Goal: Information Seeking & Learning: Understand process/instructions

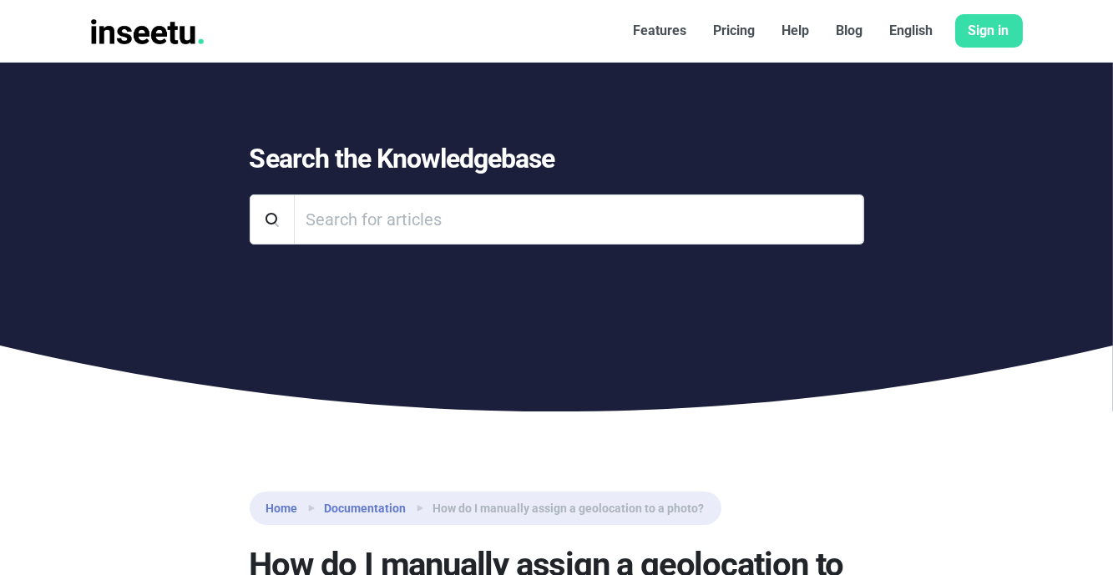
click at [83, 565] on div "Home Documentation How do I manually assign a geolocation to a photo? How do I …" at bounding box center [557, 585] width 952 height 187
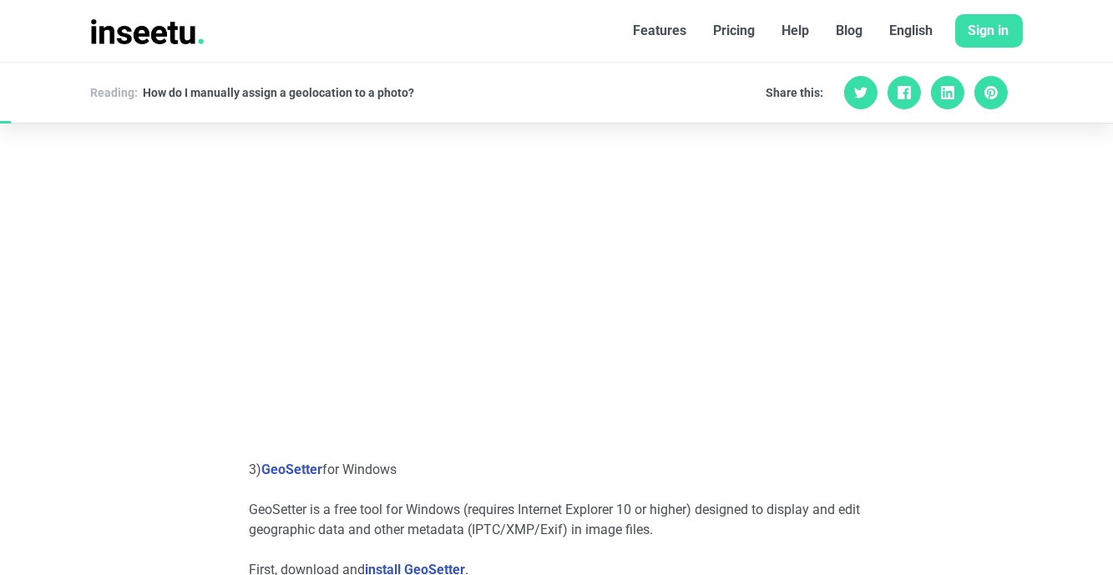
scroll to position [2655, 0]
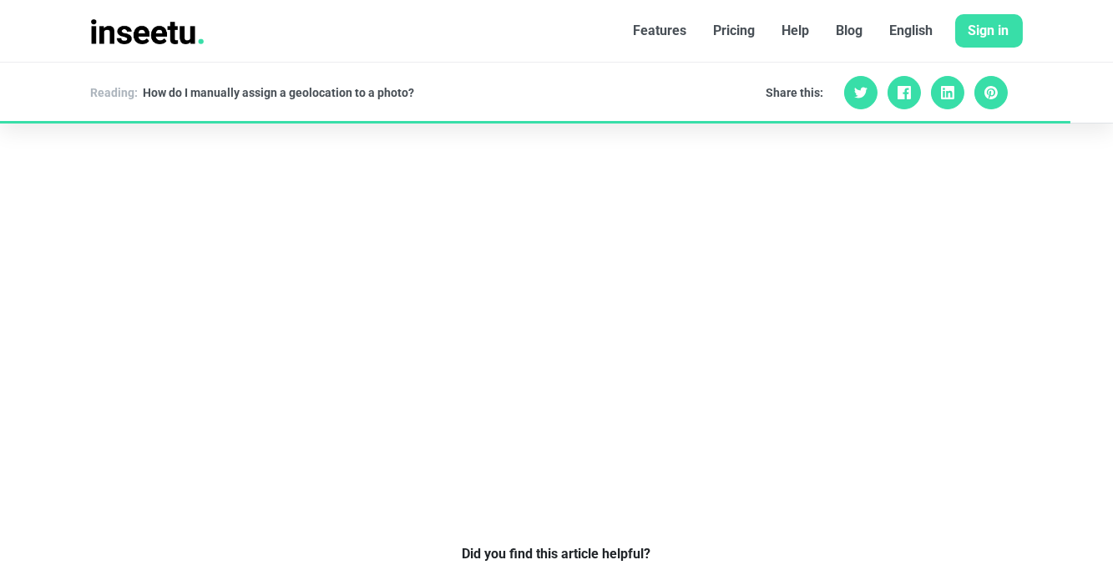
scroll to position [4704, 0]
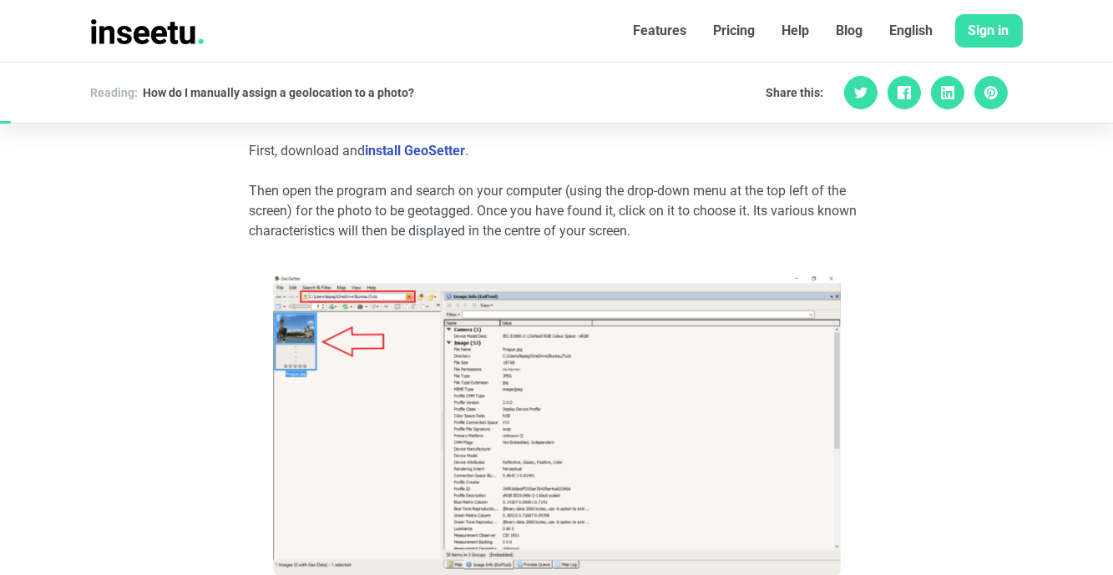
scroll to position [2883, 0]
